Goal: Task Accomplishment & Management: Complete application form

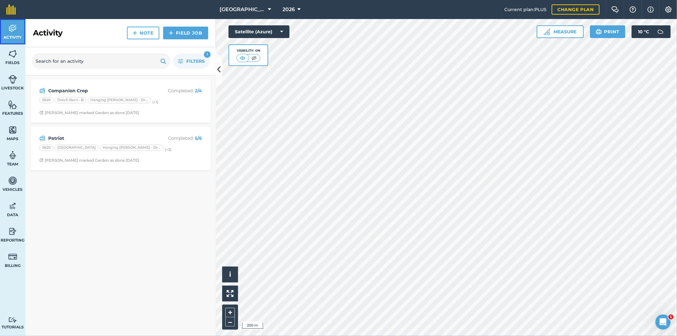
click at [9, 30] on img at bounding box center [12, 29] width 9 height 10
click at [157, 153] on div "[STREET_ADDRESS][PERSON_NAME] (+ 3 )" at bounding box center [120, 149] width 162 height 8
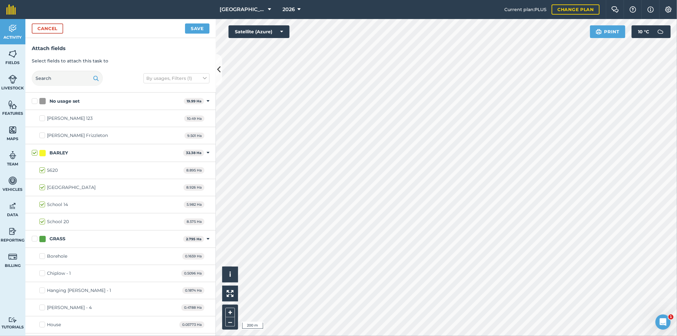
checkbox input "true"
click at [202, 29] on button "Save" at bounding box center [197, 28] width 24 height 10
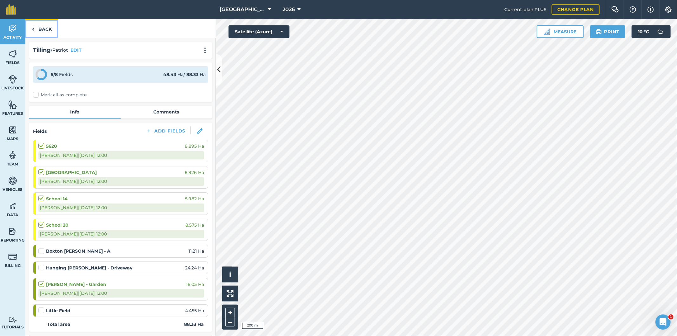
click at [48, 29] on link "Back" at bounding box center [41, 28] width 33 height 19
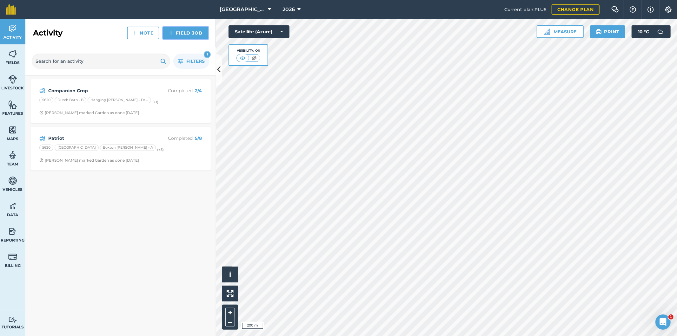
click at [190, 36] on link "Field Job" at bounding box center [185, 33] width 45 height 13
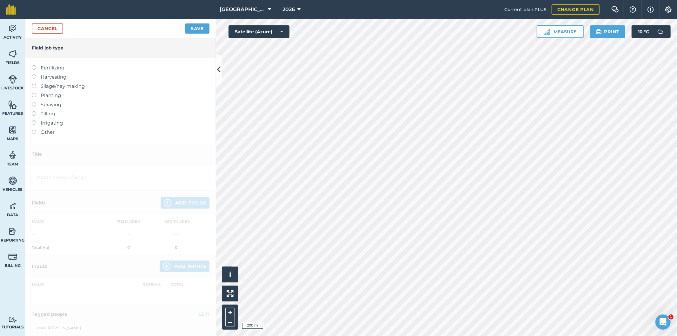
click at [34, 98] on label "Planting" at bounding box center [121, 96] width 178 height 8
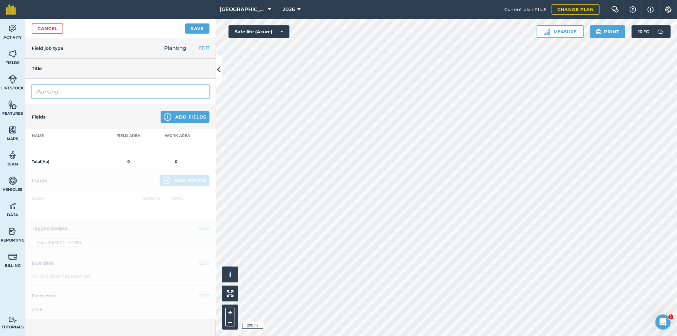
drag, startPoint x: 113, startPoint y: 88, endPoint x: 33, endPoint y: 95, distance: 81.0
click at [33, 95] on input "Planting" at bounding box center [121, 91] width 178 height 13
type input "Wheat 2"
click at [182, 117] on button "Add Fields" at bounding box center [184, 116] width 49 height 11
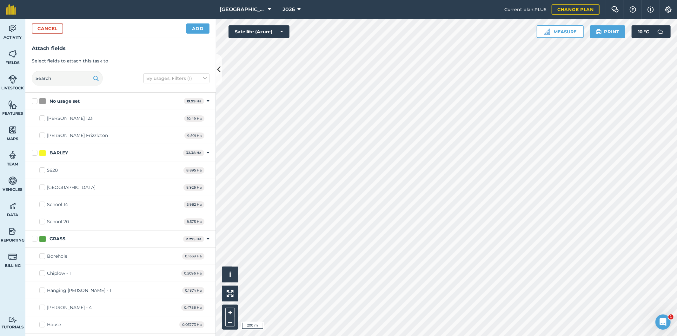
checkbox input "true"
click at [204, 29] on button "Add" at bounding box center [197, 28] width 23 height 10
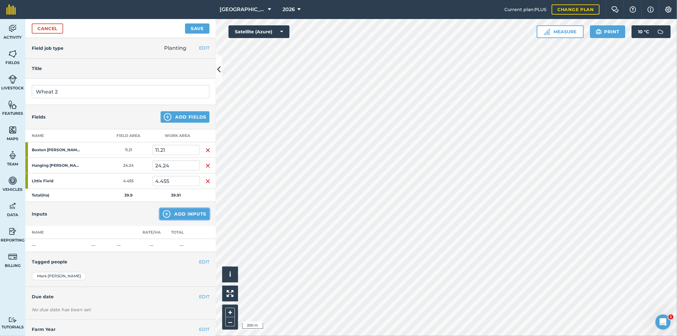
click at [192, 217] on button "Add Inputs" at bounding box center [185, 213] width 50 height 11
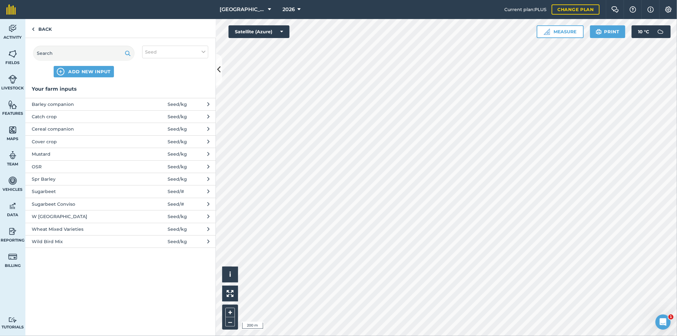
click at [55, 232] on span "Wheat Mixed Varieties" at bounding box center [84, 229] width 104 height 7
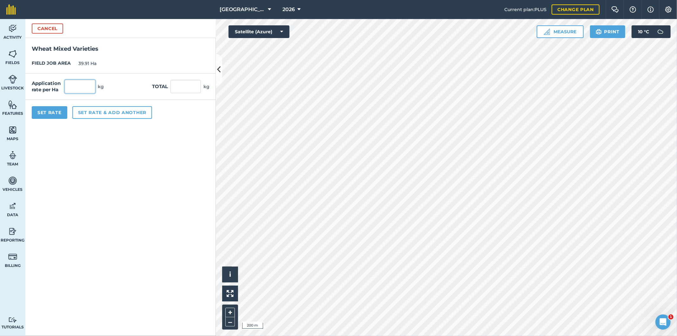
click at [81, 90] on input "text" at bounding box center [80, 86] width 30 height 13
type input "150"
type input "5,986.5"
click at [121, 90] on div "Application rate per Ha 150 kg Total 5,986.5 kg" at bounding box center [120, 87] width 190 height 26
click at [88, 114] on button "Set rate & add another" at bounding box center [112, 112] width 80 height 13
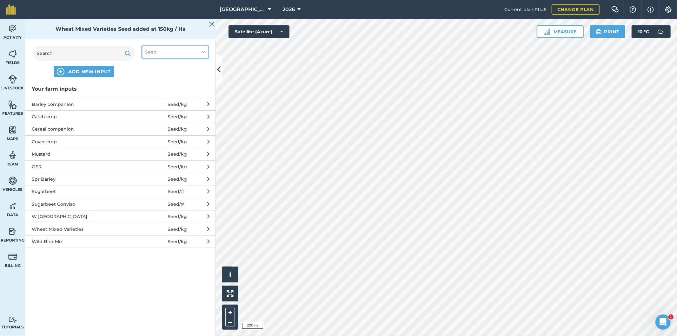
click at [168, 51] on button "Seed" at bounding box center [175, 52] width 66 height 13
click at [159, 101] on label "Fuel" at bounding box center [175, 100] width 60 height 7
click at [149, 101] on input "Fuel" at bounding box center [147, 99] width 4 height 4
checkbox input "true"
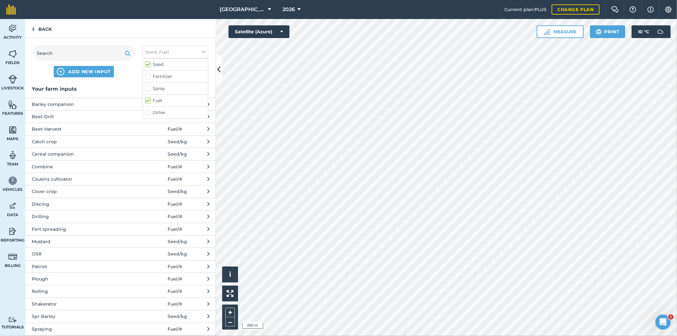
click at [147, 62] on label "Seed" at bounding box center [175, 64] width 60 height 7
click at [147, 62] on input "Seed" at bounding box center [147, 63] width 4 height 4
checkbox input "false"
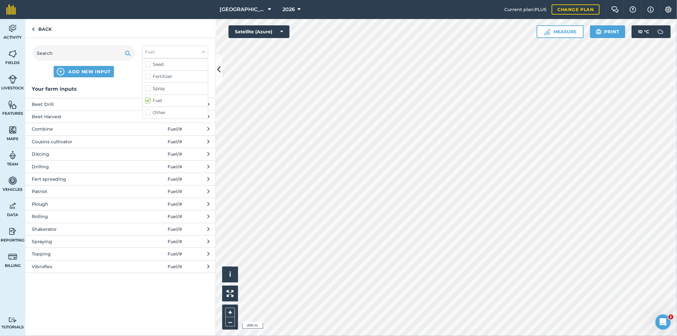
click at [55, 167] on span "Drilling" at bounding box center [84, 166] width 104 height 7
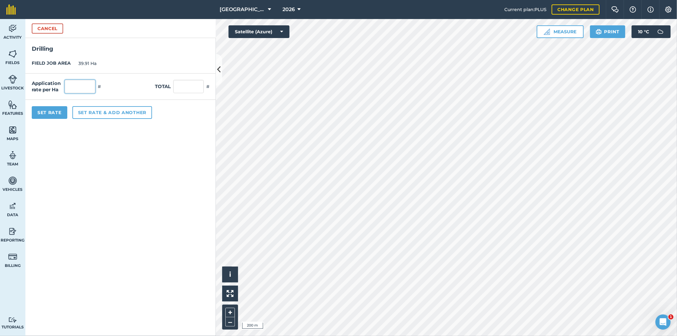
click at [93, 88] on input "text" at bounding box center [80, 86] width 30 height 13
type input "1"
type input "39.91"
click at [56, 115] on button "Set Rate" at bounding box center [50, 112] width 36 height 13
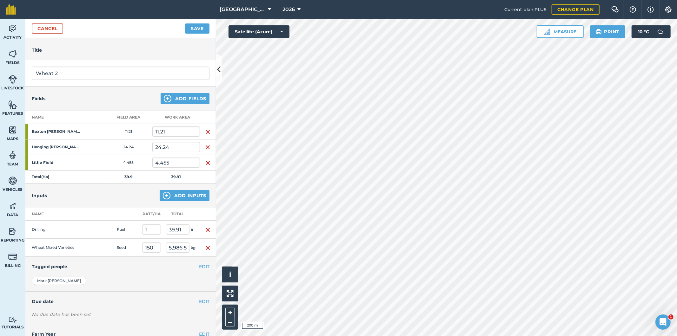
scroll to position [40, 0]
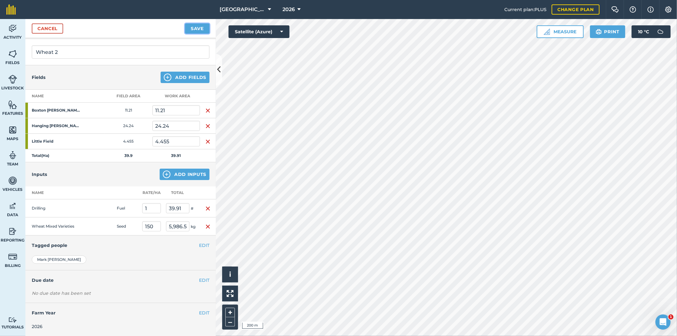
click at [195, 29] on button "Save" at bounding box center [197, 28] width 24 height 10
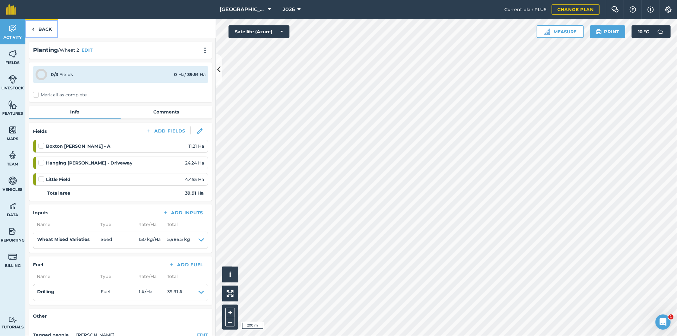
click at [43, 29] on link "Back" at bounding box center [41, 28] width 33 height 19
